Goal: Information Seeking & Learning: Find specific fact

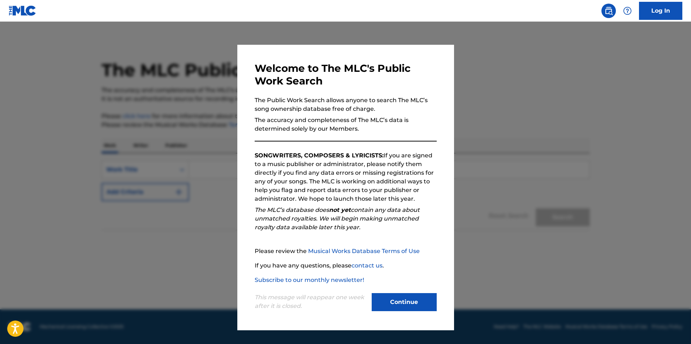
click at [407, 302] on button "Continue" at bounding box center [404, 302] width 65 height 18
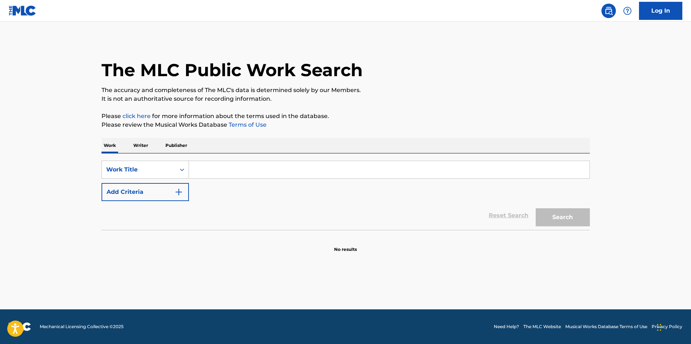
click at [213, 171] on input "Search Form" at bounding box center [389, 169] width 401 height 17
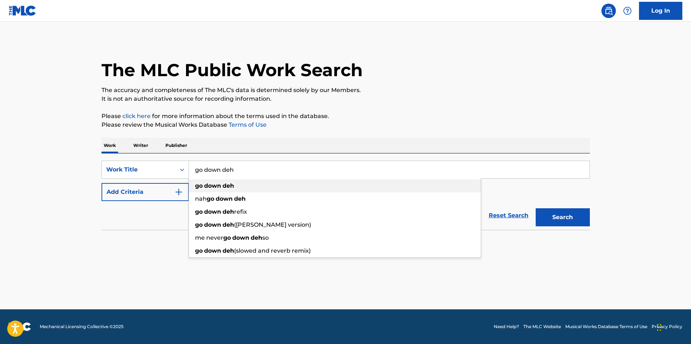
type input "go down deh"
click at [223, 184] on strong "deh" at bounding box center [229, 185] width 12 height 7
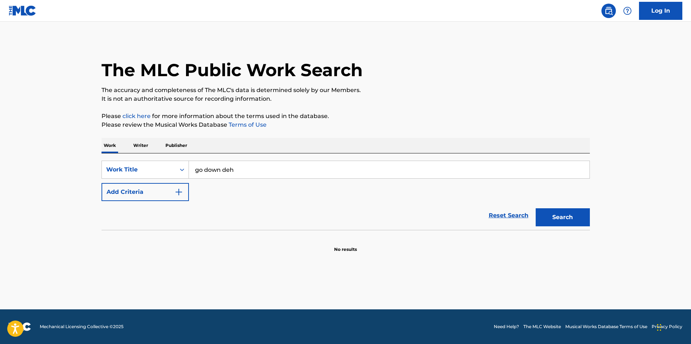
click at [566, 219] on button "Search" at bounding box center [563, 218] width 54 height 18
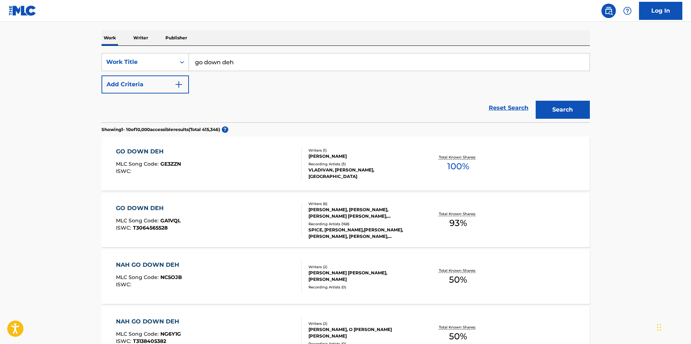
scroll to position [108, 0]
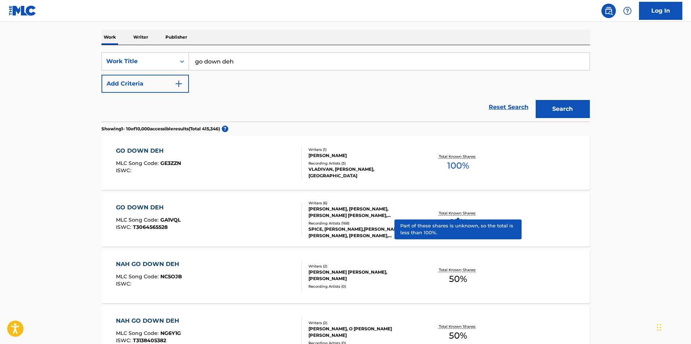
click at [457, 214] on p "Total Known Shares:" at bounding box center [458, 213] width 39 height 5
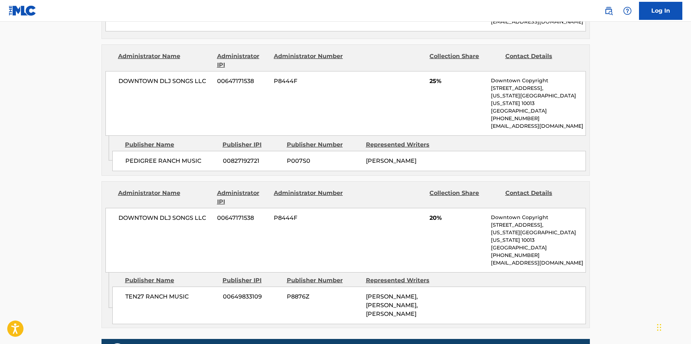
scroll to position [867, 0]
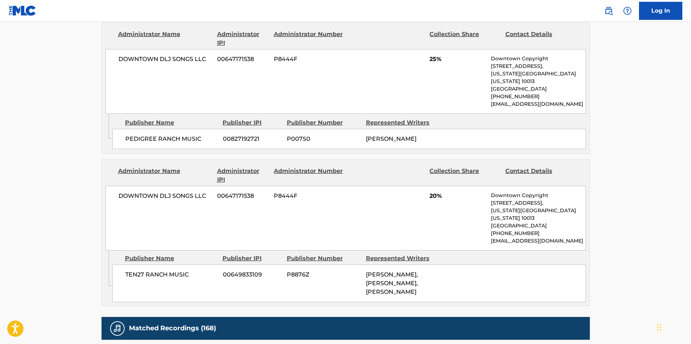
click at [162, 271] on span "TEN27 RANCH MUSIC" at bounding box center [171, 275] width 92 height 9
click at [490, 265] on div "TEN27 RANCH MUSIC 00649833109 P8876Z [PERSON_NAME], [PERSON_NAME], [PERSON_NAME]" at bounding box center [349, 284] width 474 height 38
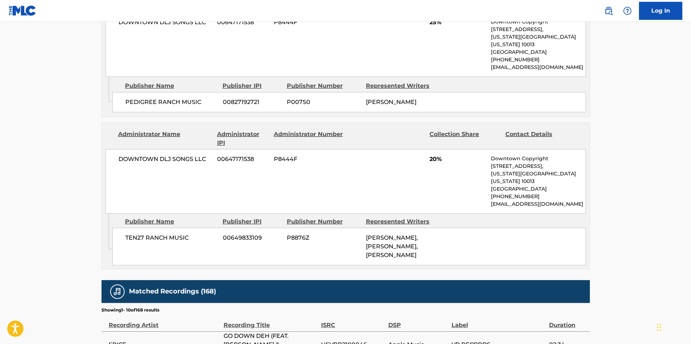
scroll to position [903, 0]
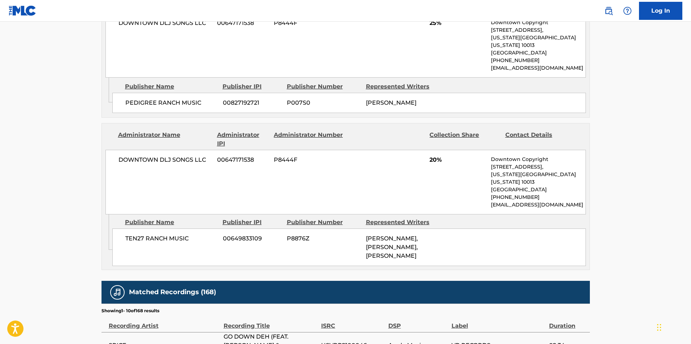
click at [148, 235] on span "TEN27 RANCH MUSIC" at bounding box center [171, 239] width 92 height 9
click at [399, 235] on span "[PERSON_NAME], [PERSON_NAME], [PERSON_NAME]" at bounding box center [392, 247] width 52 height 24
click at [502, 229] on div "TEN27 RANCH MUSIC 00649833109 P8876Z [PERSON_NAME], [PERSON_NAME], [PERSON_NAME]" at bounding box center [349, 248] width 474 height 38
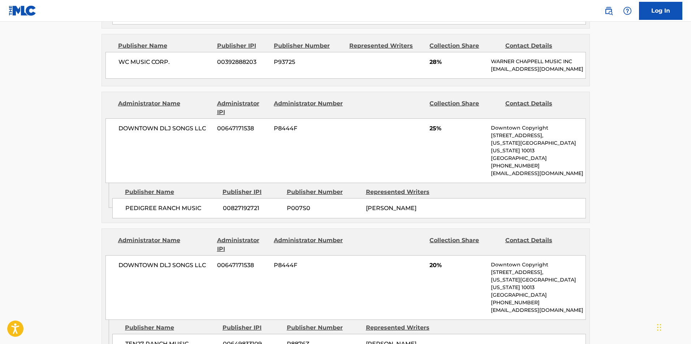
scroll to position [795, 0]
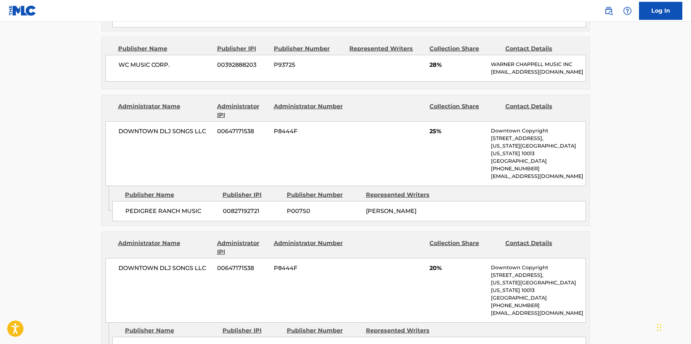
click at [301, 264] on span "P8444F" at bounding box center [309, 268] width 70 height 9
drag, startPoint x: 301, startPoint y: 227, endPoint x: 304, endPoint y: 223, distance: 5.4
click at [304, 258] on div "DOWNTOWN DLJ SONGS LLC 00647171538 P8444F 20% Downtown Copyright [STREET_ADDRES…" at bounding box center [346, 290] width 481 height 65
click at [388, 258] on div "DOWNTOWN DLJ SONGS LLC 00647171538 P8444F 20% Downtown Copyright [STREET_ADDRES…" at bounding box center [346, 290] width 481 height 65
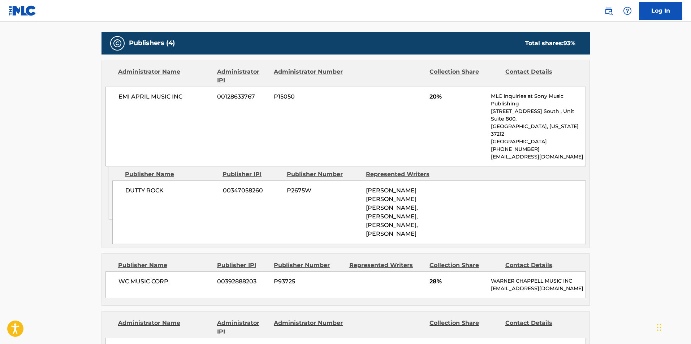
scroll to position [723, 0]
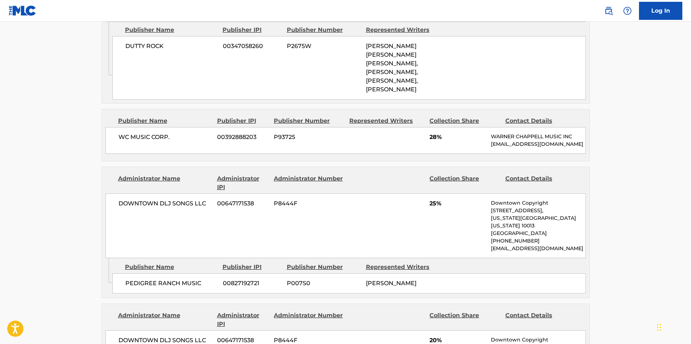
drag, startPoint x: 490, startPoint y: 208, endPoint x: 477, endPoint y: 209, distance: 13.1
click at [477, 209] on div "DOWNTOWN DLJ SONGS LLC 00647171538 P8444F 25% Downtown Copyright [STREET_ADDRES…" at bounding box center [346, 226] width 481 height 65
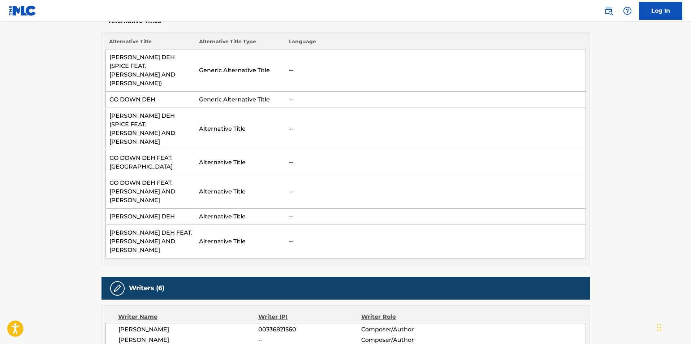
scroll to position [0, 0]
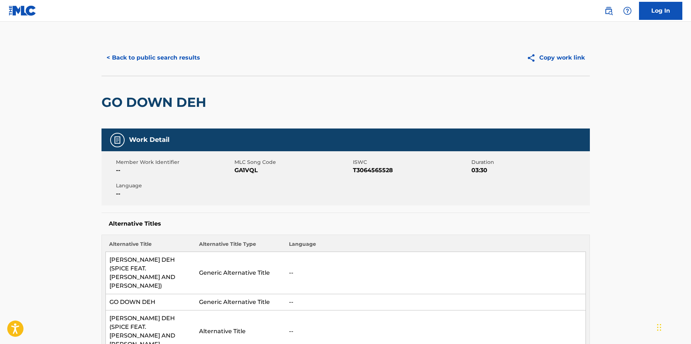
click at [246, 14] on nav "Log In" at bounding box center [345, 11] width 691 height 22
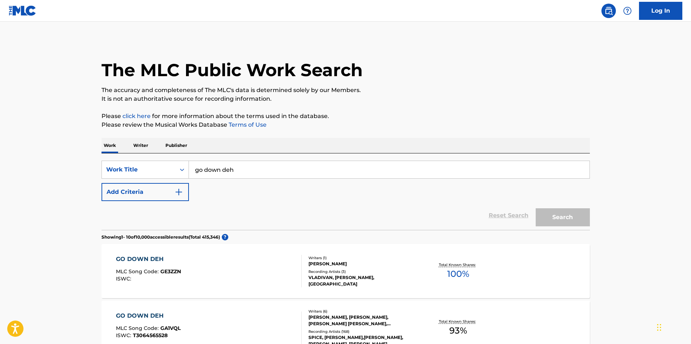
scroll to position [108, 0]
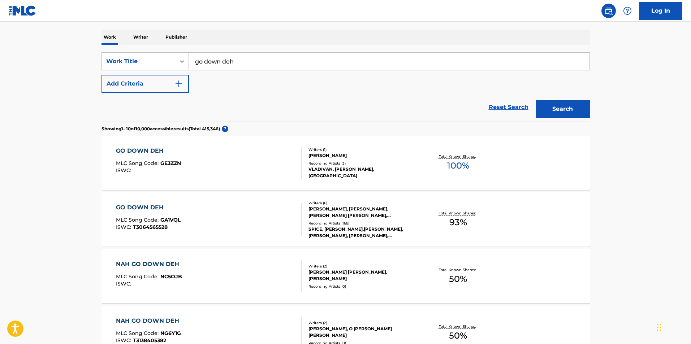
click at [255, 65] on input "go down deh" at bounding box center [389, 61] width 401 height 17
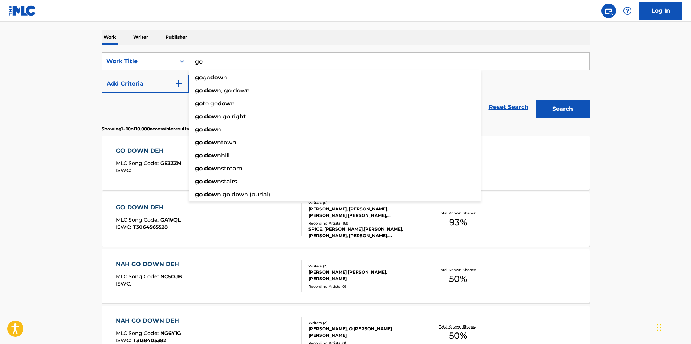
type input "g"
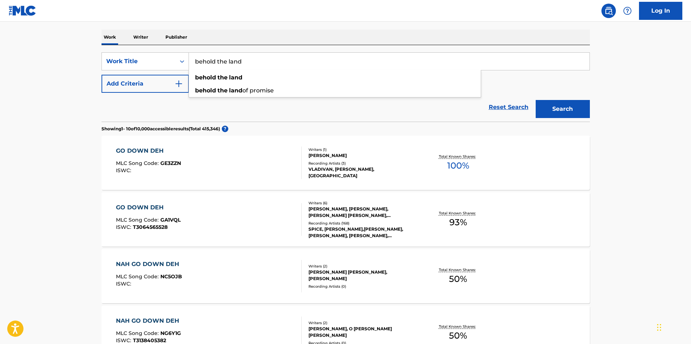
type input "behold the land"
click at [536, 100] on button "Search" at bounding box center [563, 109] width 54 height 18
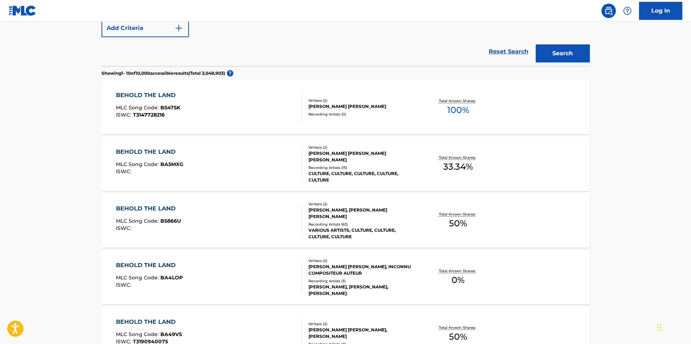
scroll to position [181, 0]
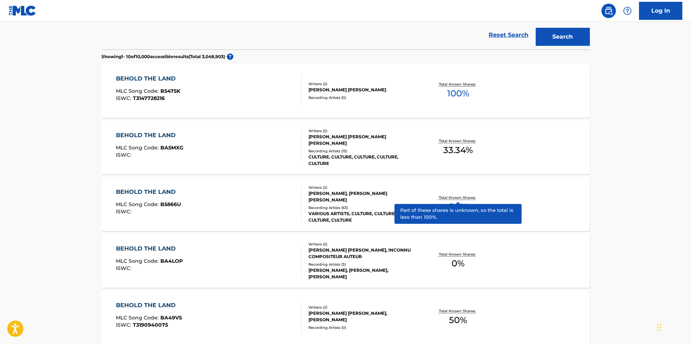
click at [464, 197] on p "Total Known Shares:" at bounding box center [458, 197] width 39 height 5
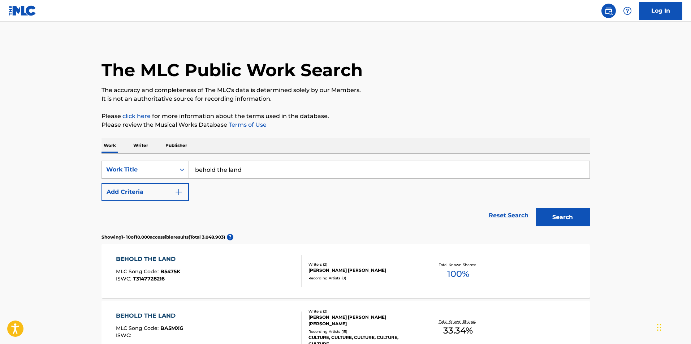
click at [246, 172] on input "behold the land" at bounding box center [389, 169] width 401 height 17
drag, startPoint x: 278, startPoint y: 168, endPoint x: 271, endPoint y: 167, distance: 6.5
click at [278, 168] on input "behold the land" at bounding box center [389, 169] width 401 height 17
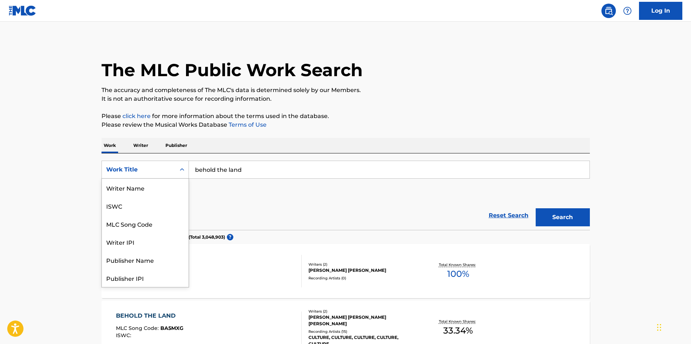
click at [183, 166] on div "Search Form" at bounding box center [182, 169] width 13 height 13
click at [149, 226] on div "Publisher Name" at bounding box center [145, 224] width 87 height 18
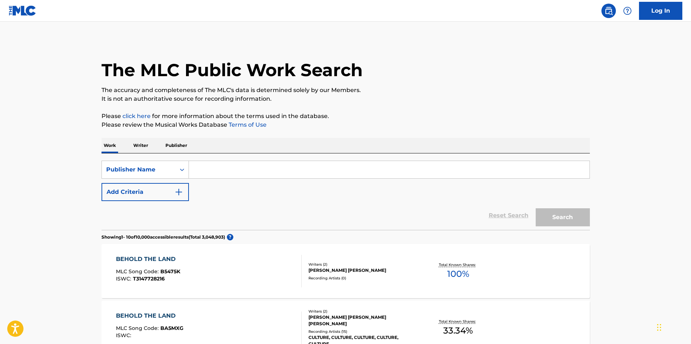
click at [219, 172] on input "Search Form" at bounding box center [389, 169] width 401 height 17
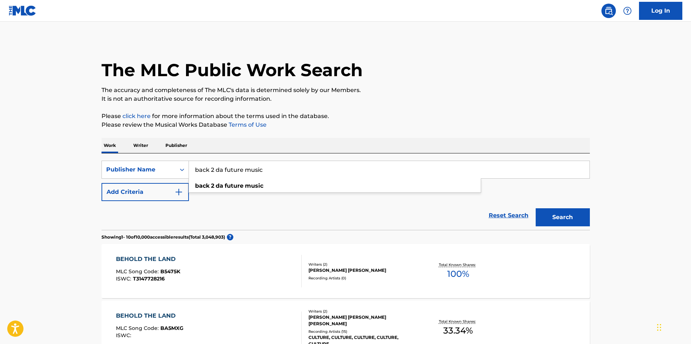
type input "back 2 da future music"
click at [536, 209] on button "Search" at bounding box center [563, 218] width 54 height 18
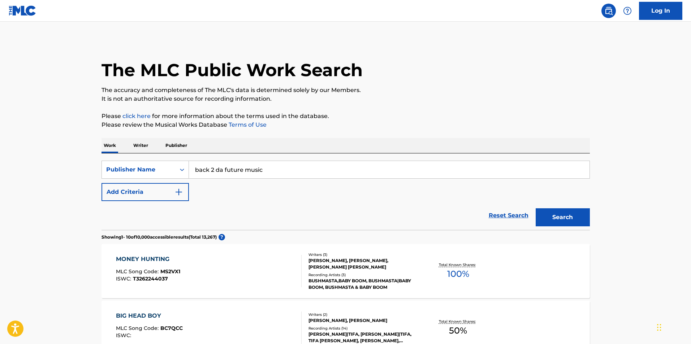
click at [452, 272] on span "100 %" at bounding box center [458, 274] width 22 height 13
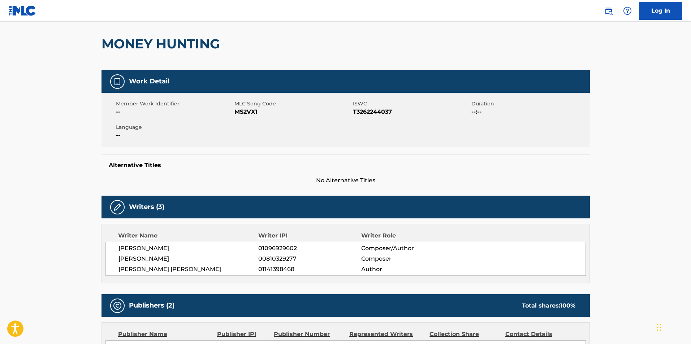
scroll to position [181, 0]
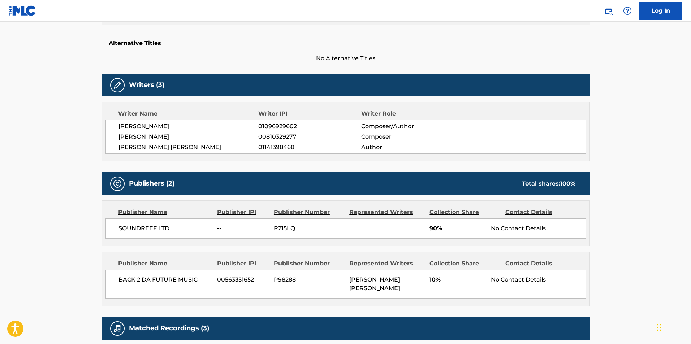
click at [529, 279] on div "No Contact Details" at bounding box center [538, 280] width 94 height 9
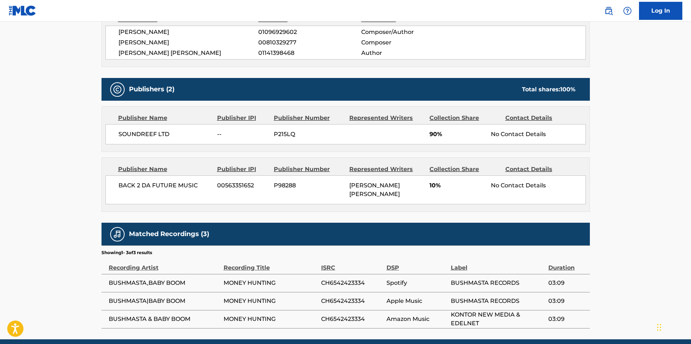
scroll to position [305, 0]
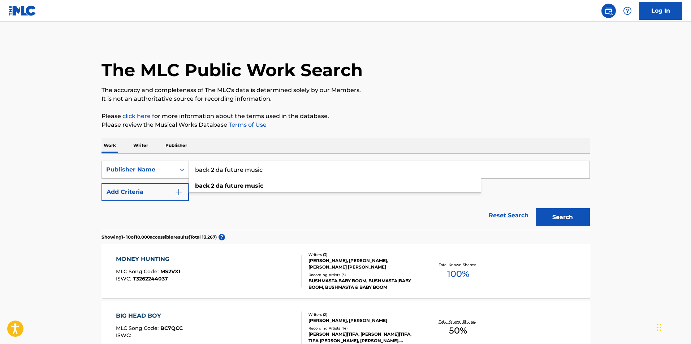
drag, startPoint x: 263, startPoint y: 171, endPoint x: 191, endPoint y: 167, distance: 72.4
click at [191, 167] on input "back 2 da future music" at bounding box center [389, 169] width 401 height 17
click at [421, 89] on p "The accuracy and completeness of The MLC's data is determined solely by our Mem…" at bounding box center [346, 90] width 489 height 9
click at [292, 176] on input "back 2 da future music" at bounding box center [389, 169] width 401 height 17
click at [182, 169] on icon "Search Form" at bounding box center [182, 169] width 7 height 7
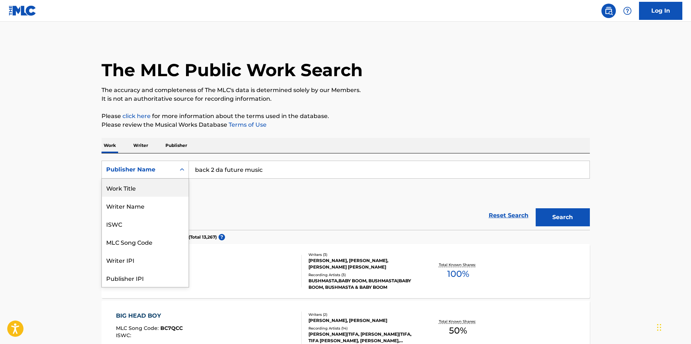
click at [152, 185] on div "Work Title" at bounding box center [145, 188] width 87 height 18
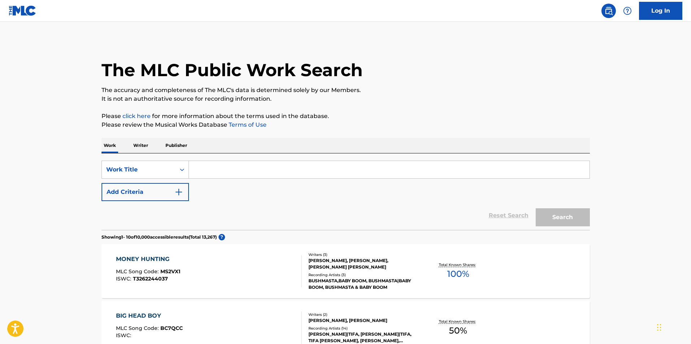
click at [241, 171] on input "Search Form" at bounding box center [389, 169] width 401 height 17
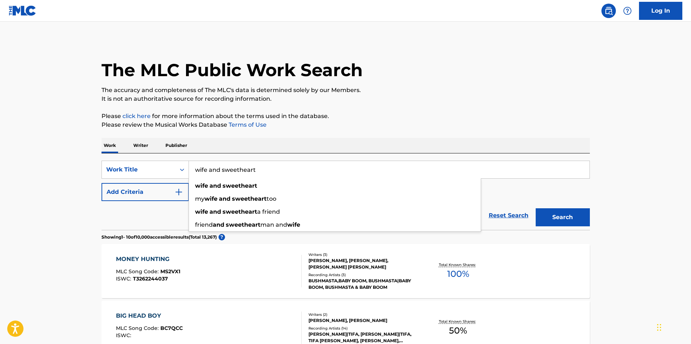
type input "wife and sweetheart"
click at [536, 209] on button "Search" at bounding box center [563, 218] width 54 height 18
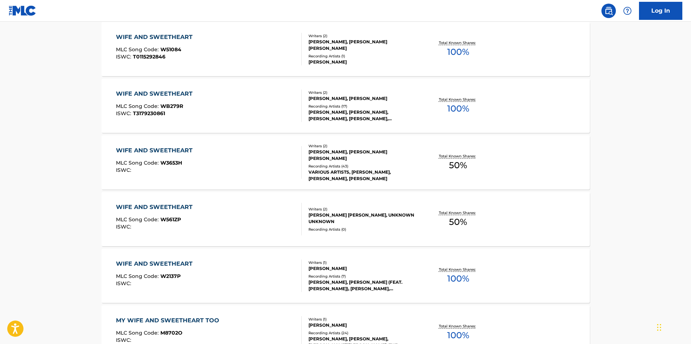
scroll to position [289, 0]
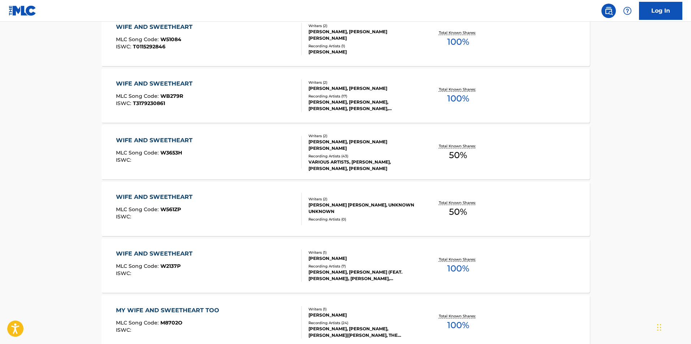
click at [151, 194] on div "WIFE AND SWEETHEART" at bounding box center [156, 197] width 80 height 9
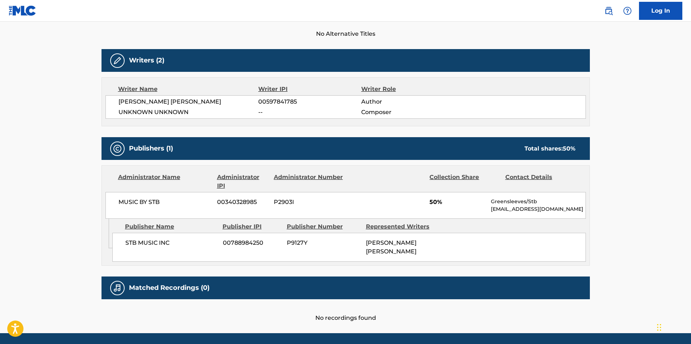
scroll to position [229, 0]
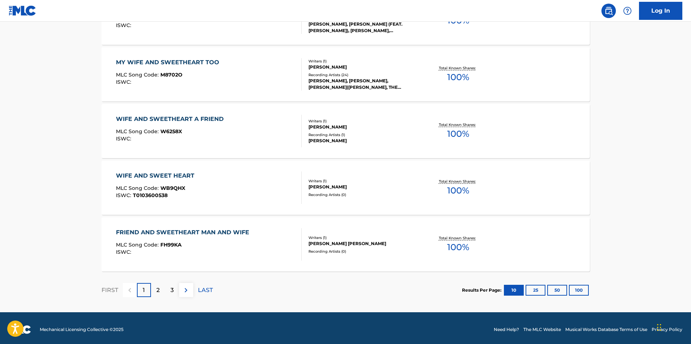
scroll to position [540, 0]
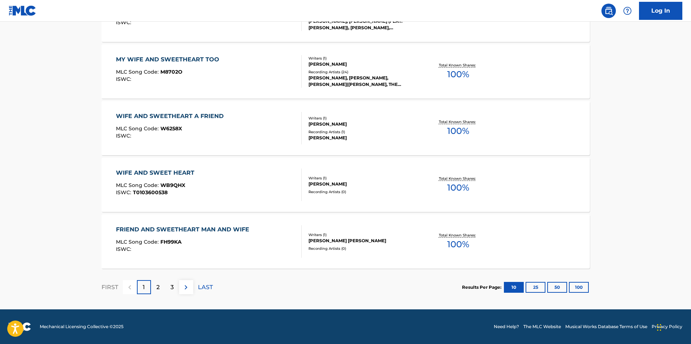
click at [187, 286] on img at bounding box center [186, 287] width 9 height 9
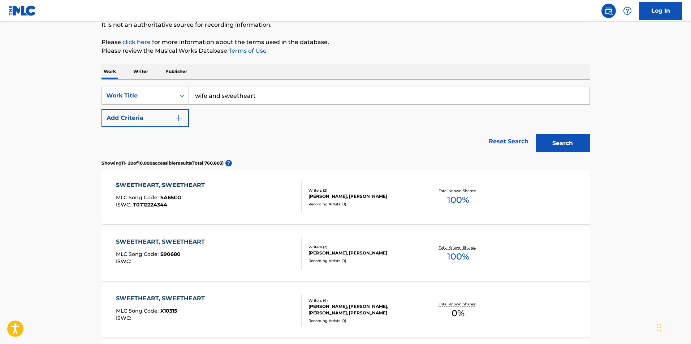
scroll to position [0, 0]
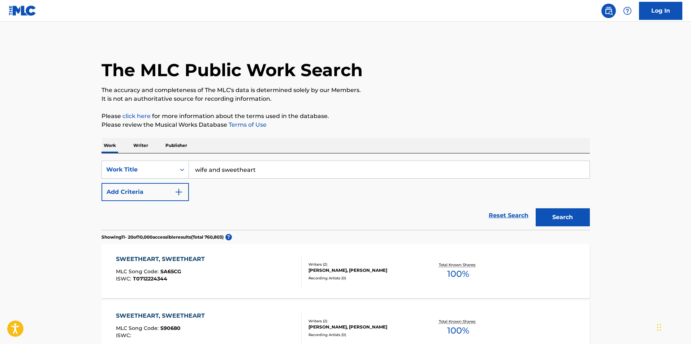
click at [265, 169] on input "wife and sweetheart" at bounding box center [389, 169] width 401 height 17
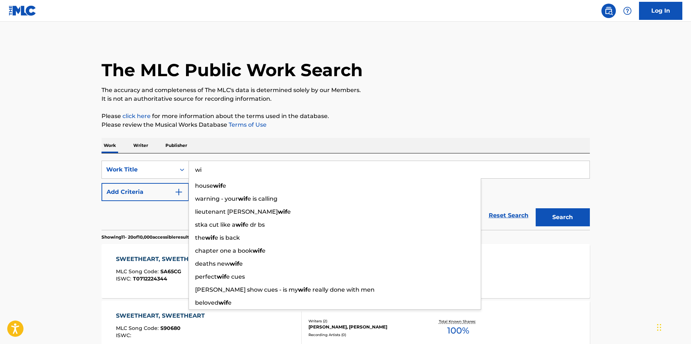
type input "w"
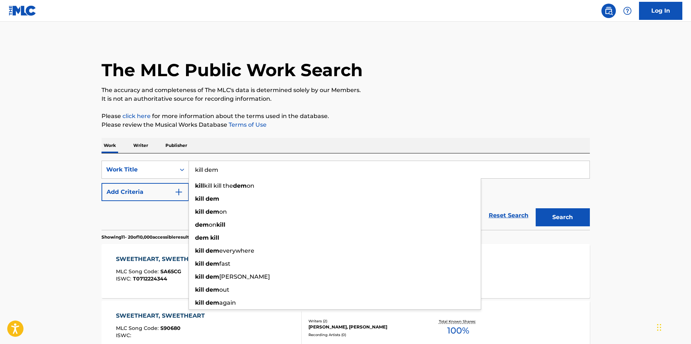
type input "kill dem"
click at [536, 209] on button "Search" at bounding box center [563, 218] width 54 height 18
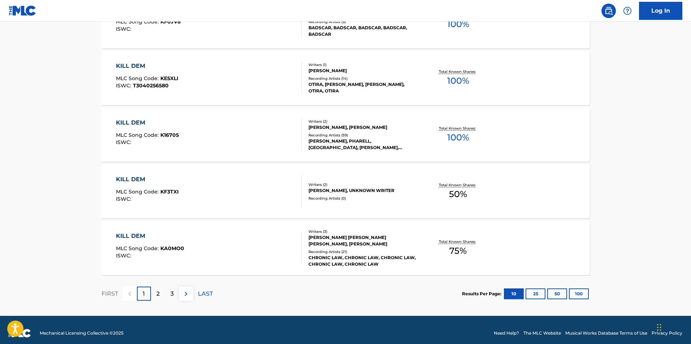
scroll to position [540, 0]
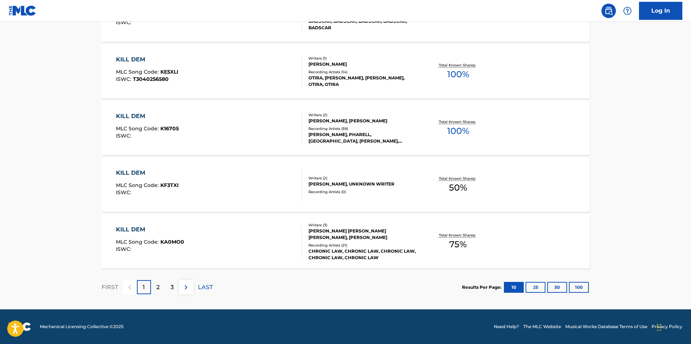
click at [159, 288] on p "2" at bounding box center [157, 287] width 3 height 9
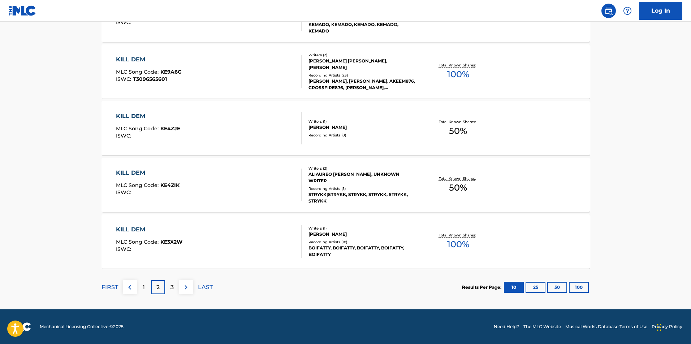
click at [172, 289] on p "3" at bounding box center [172, 287] width 3 height 9
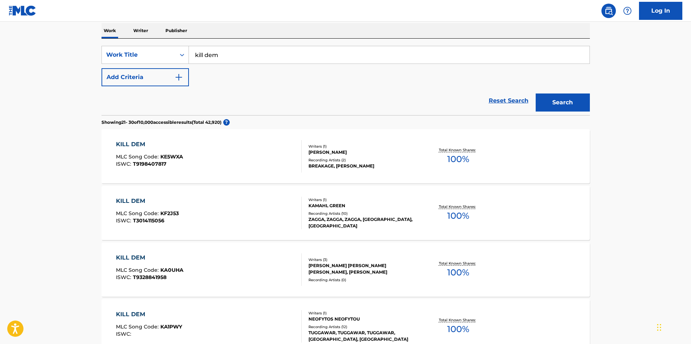
scroll to position [0, 0]
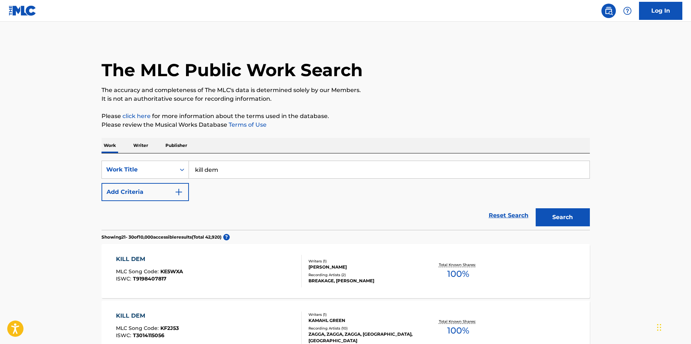
click at [180, 192] on img "Search Form" at bounding box center [179, 192] width 9 height 9
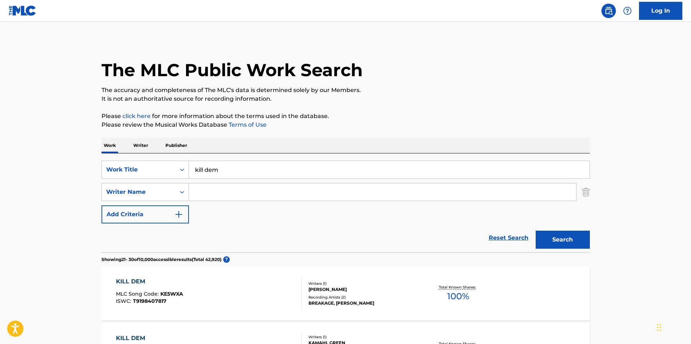
click at [211, 189] on input "Search Form" at bounding box center [382, 192] width 387 height 17
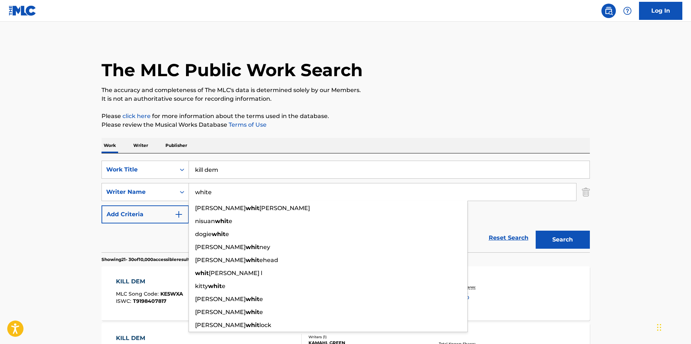
type input "white"
click at [536, 231] on button "Search" at bounding box center [563, 240] width 54 height 18
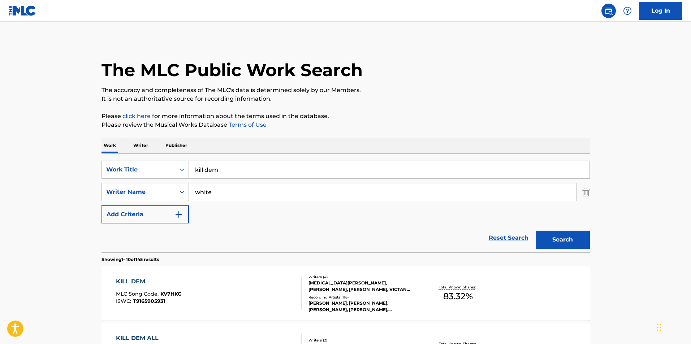
click at [136, 281] on div "KILL DEM" at bounding box center [149, 282] width 66 height 9
click at [249, 174] on input "kill dem" at bounding box center [389, 169] width 401 height 17
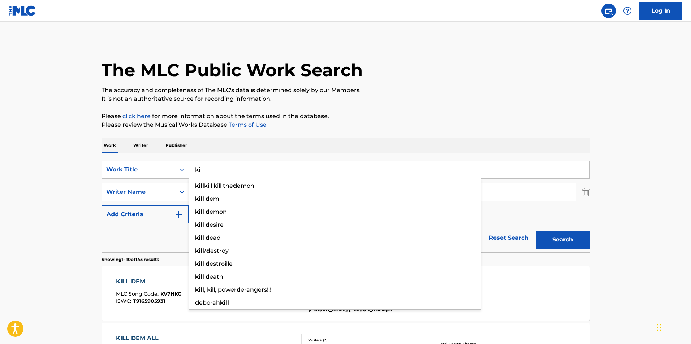
type input "k"
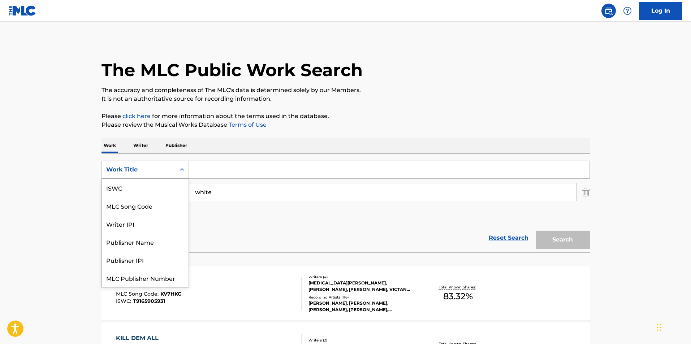
click at [183, 168] on icon "Search Form" at bounding box center [182, 169] width 7 height 7
click at [206, 167] on input "Search Form" at bounding box center [389, 169] width 401 height 17
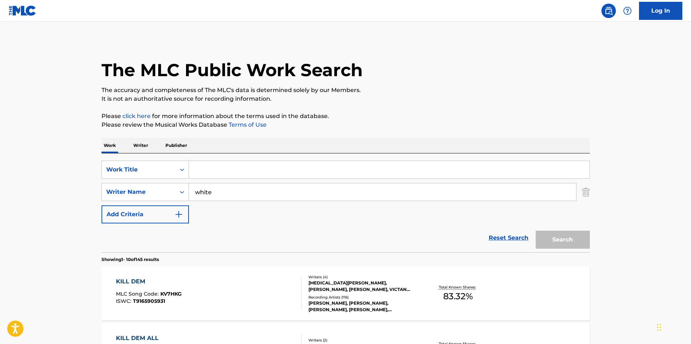
click at [215, 191] on input "white" at bounding box center [382, 192] width 387 height 17
type input "w"
click at [223, 168] on input "Search Form" at bounding box center [389, 169] width 401 height 17
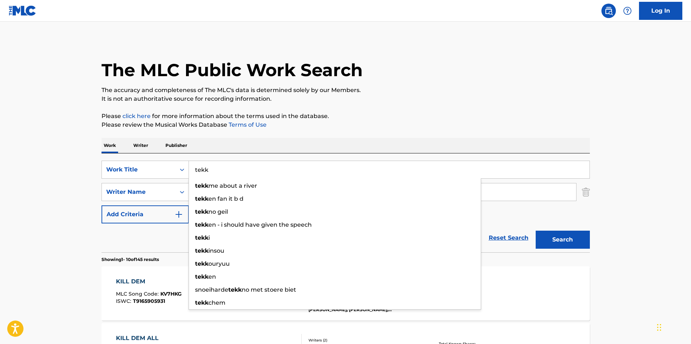
type input "tekk"
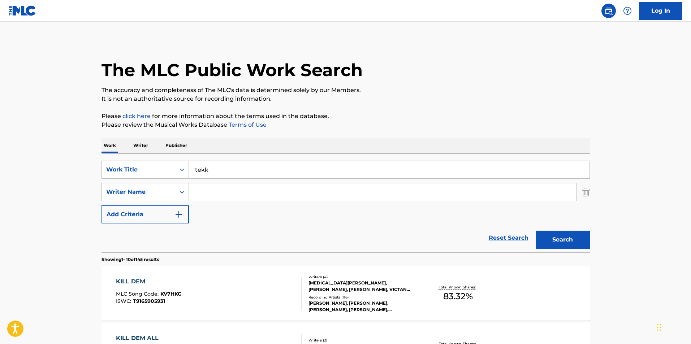
click at [268, 189] on input "Search Form" at bounding box center [382, 192] width 387 height 17
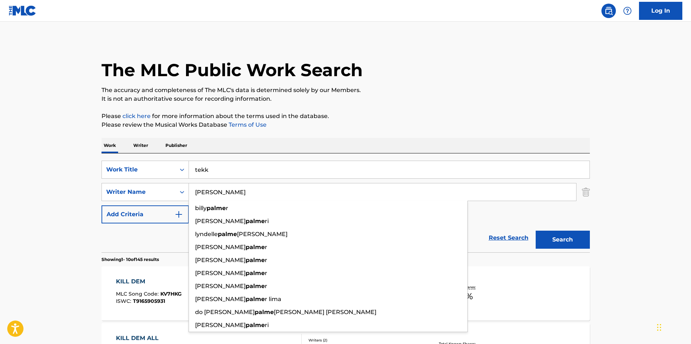
type input "[PERSON_NAME]"
click at [536, 231] on button "Search" at bounding box center [563, 240] width 54 height 18
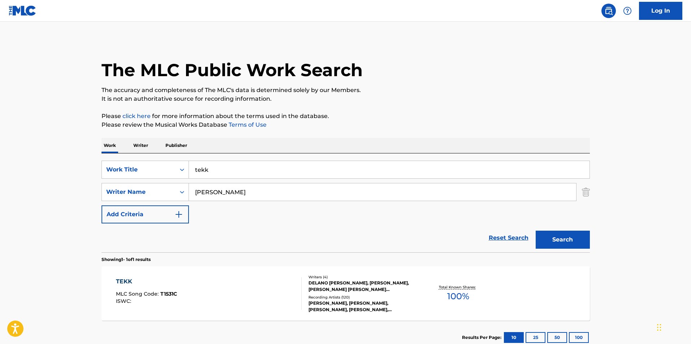
click at [452, 292] on span "100 %" at bounding box center [458, 296] width 22 height 13
click at [223, 173] on input "tekk" at bounding box center [389, 169] width 401 height 17
type input "t"
type input "j"
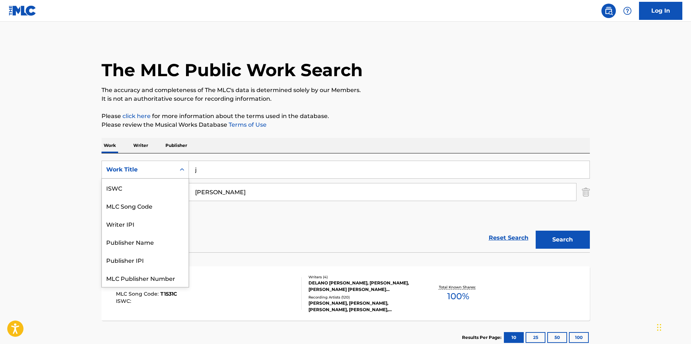
click at [180, 168] on icon "Search Form" at bounding box center [182, 169] width 7 height 7
click at [159, 244] on div "Publisher IPI" at bounding box center [145, 242] width 87 height 18
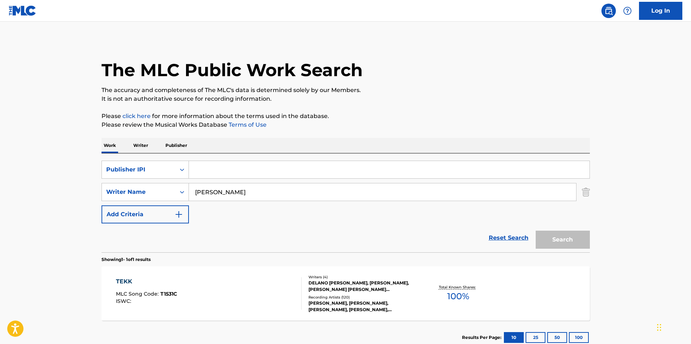
click at [213, 170] on input "Search Form" at bounding box center [389, 169] width 401 height 17
click at [181, 167] on icon "Search Form" at bounding box center [182, 169] width 7 height 7
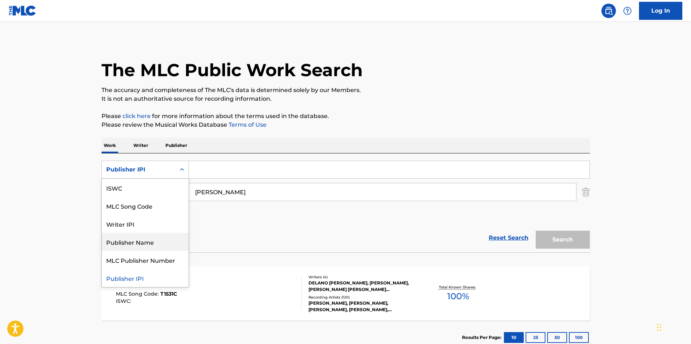
click at [147, 244] on div "Publisher Name" at bounding box center [145, 242] width 87 height 18
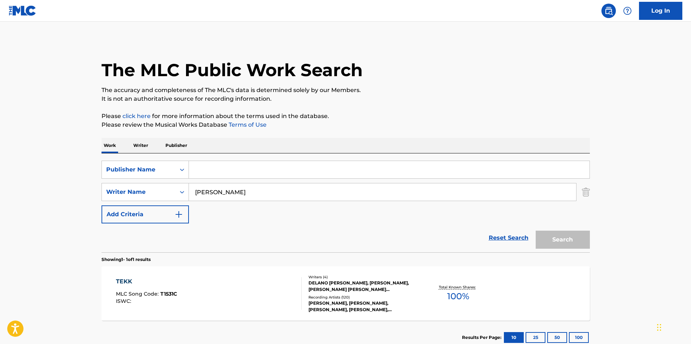
click at [214, 170] on input "Search Form" at bounding box center [389, 169] width 401 height 17
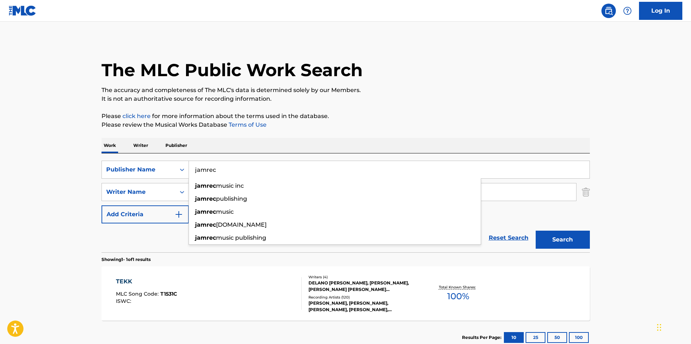
type input "jamrec"
click at [536, 231] on button "Search" at bounding box center [563, 240] width 54 height 18
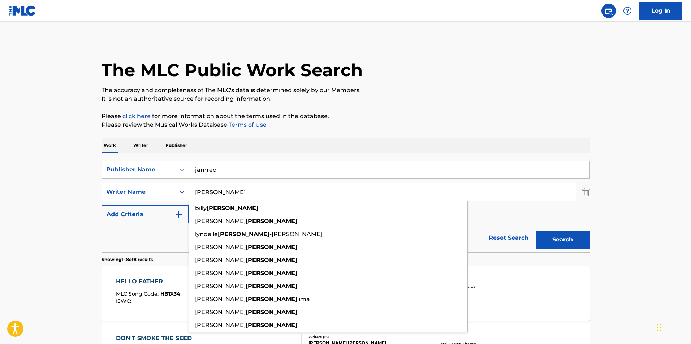
drag, startPoint x: 223, startPoint y: 189, endPoint x: 183, endPoint y: 188, distance: 39.8
click at [183, 188] on div "SearchWithCriteria1356e6a1-62e6-4fa8-be3c-00c7e7a85854 Writer Name [PERSON_NAME…" at bounding box center [346, 192] width 489 height 18
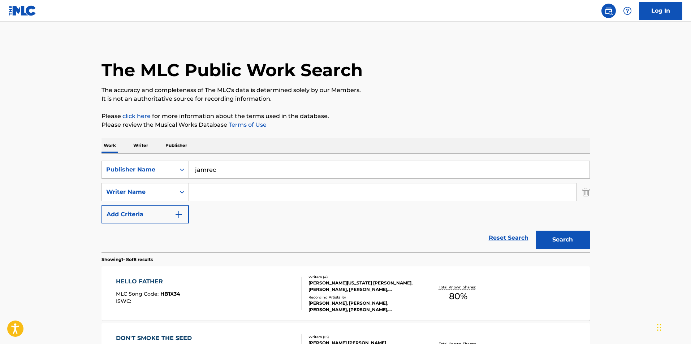
click at [568, 239] on button "Search" at bounding box center [563, 240] width 54 height 18
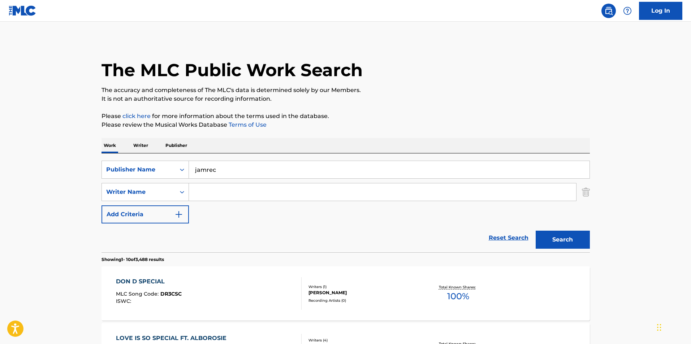
click at [149, 282] on div "DON D SPECIAL" at bounding box center [149, 282] width 66 height 9
click at [227, 168] on input "jamrec" at bounding box center [389, 169] width 401 height 17
type input "j"
